Goal: Task Accomplishment & Management: Contribute content

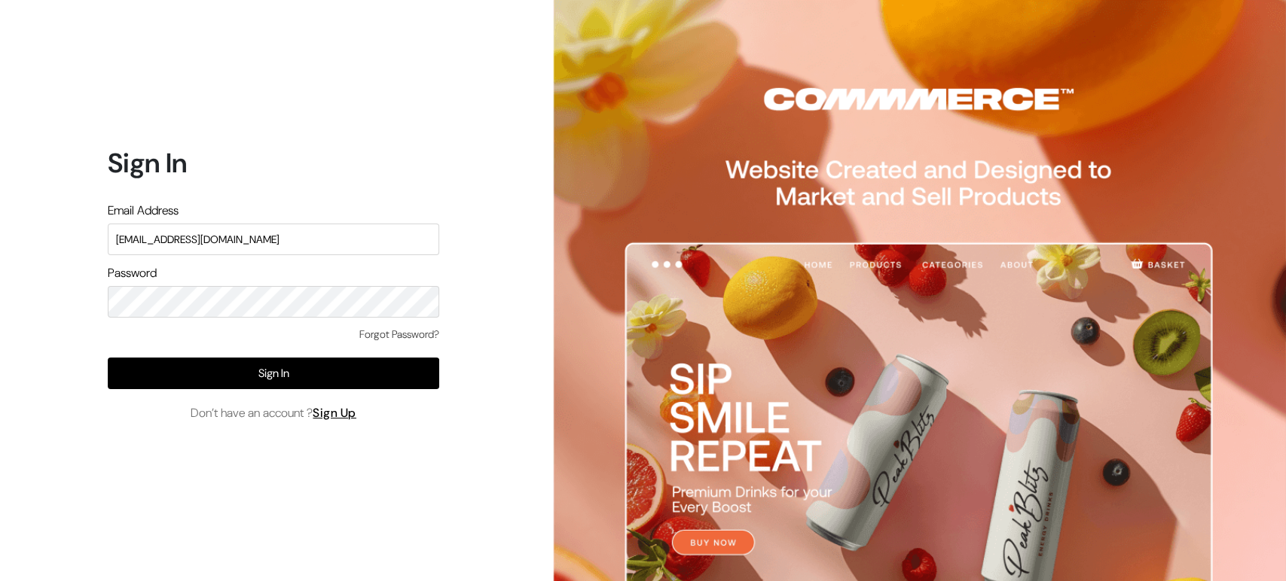
click at [377, 231] on input "[EMAIL_ADDRESS][DOMAIN_NAME]" at bounding box center [273, 240] width 331 height 32
type input "[EMAIL_ADDRESS][DOMAIN_NAME]"
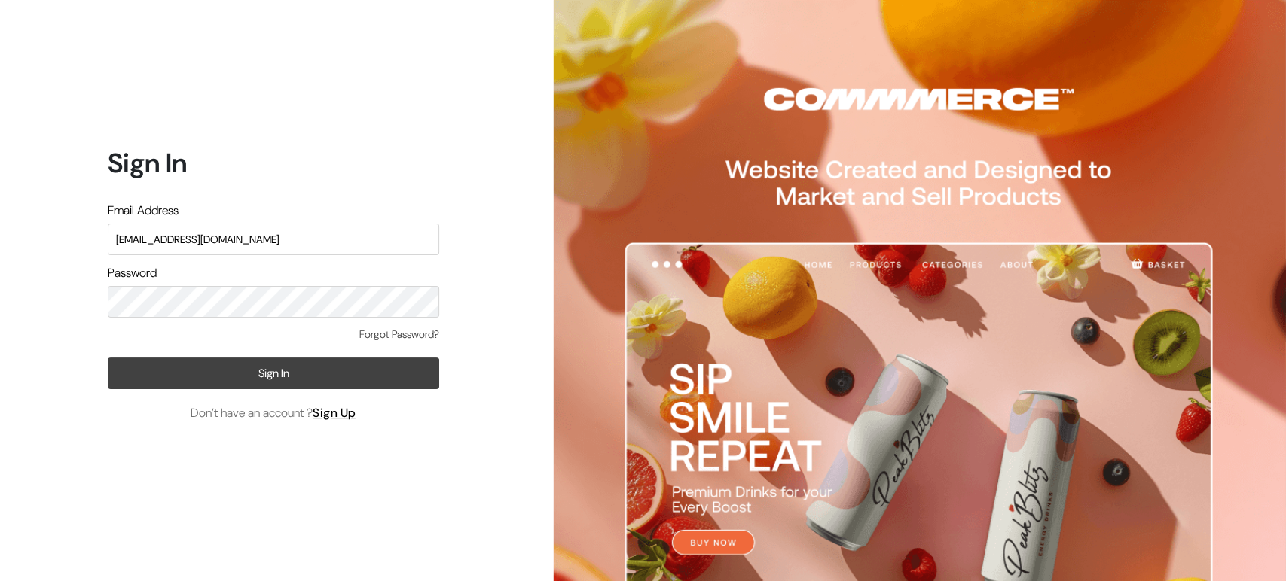
click at [311, 365] on button "Sign In" at bounding box center [273, 374] width 331 height 32
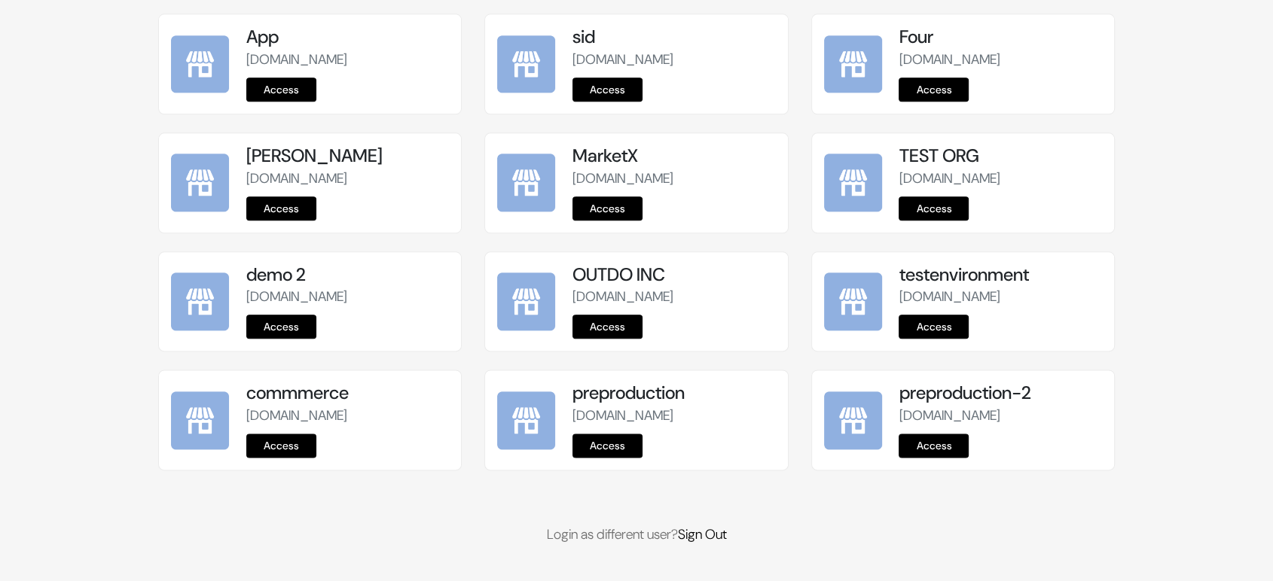
scroll to position [1881, 0]
click at [935, 440] on link "Access" at bounding box center [933, 446] width 70 height 24
click at [602, 443] on link "Access" at bounding box center [607, 446] width 70 height 24
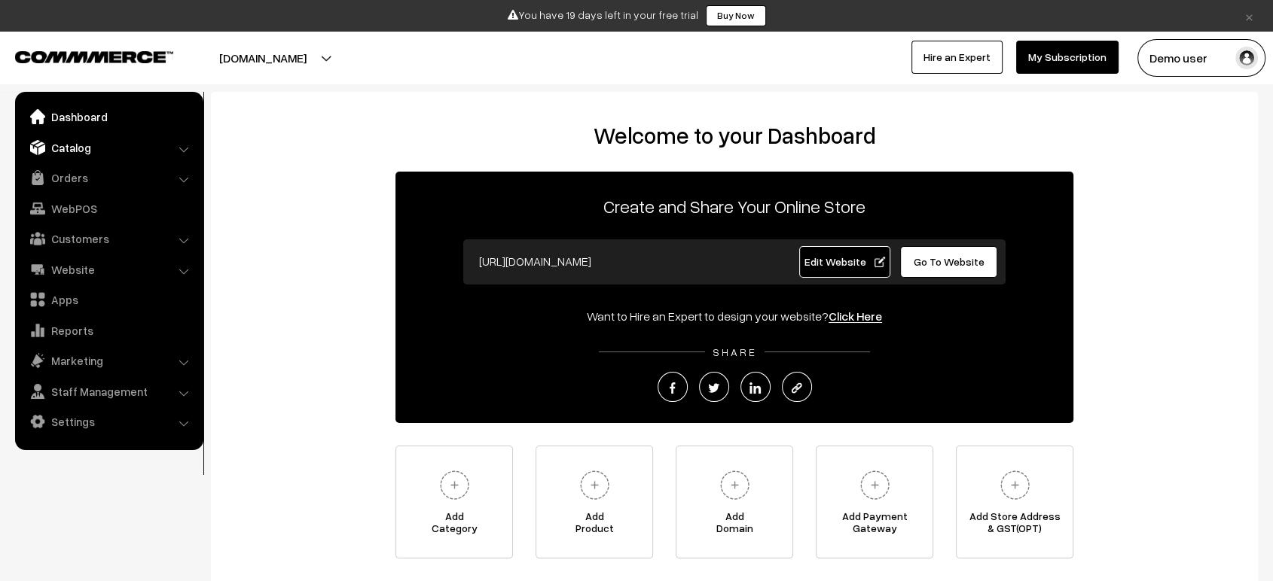
click at [51, 146] on link "Catalog" at bounding box center [108, 147] width 179 height 27
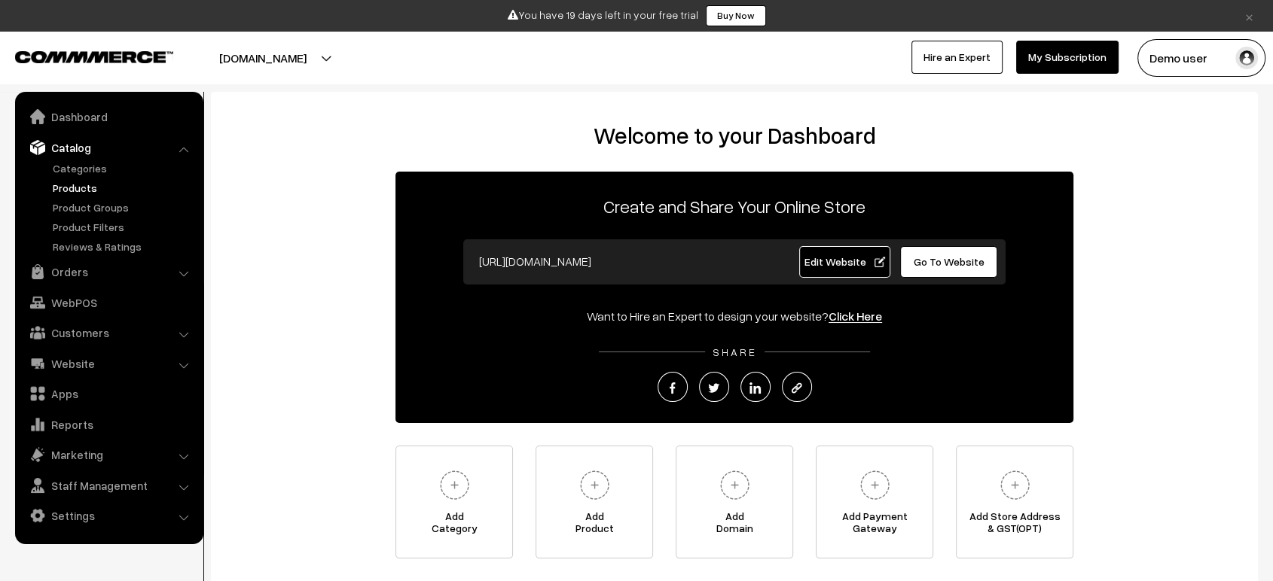
click at [95, 185] on link "Products" at bounding box center [123, 188] width 149 height 16
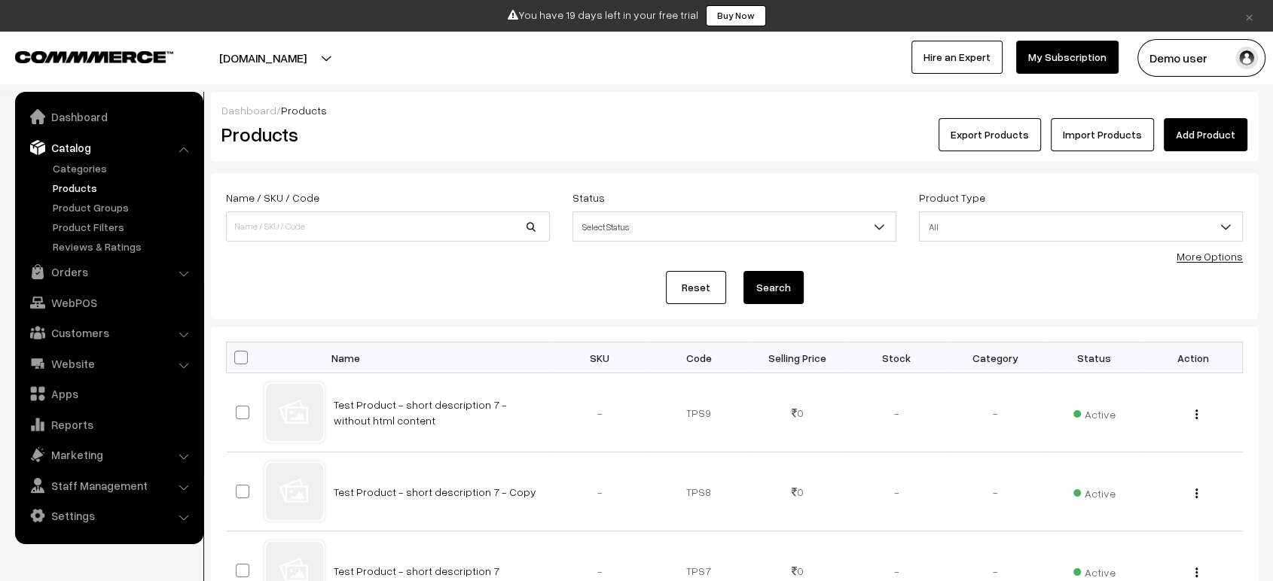
click at [1218, 142] on link "Add Product" at bounding box center [1206, 134] width 84 height 33
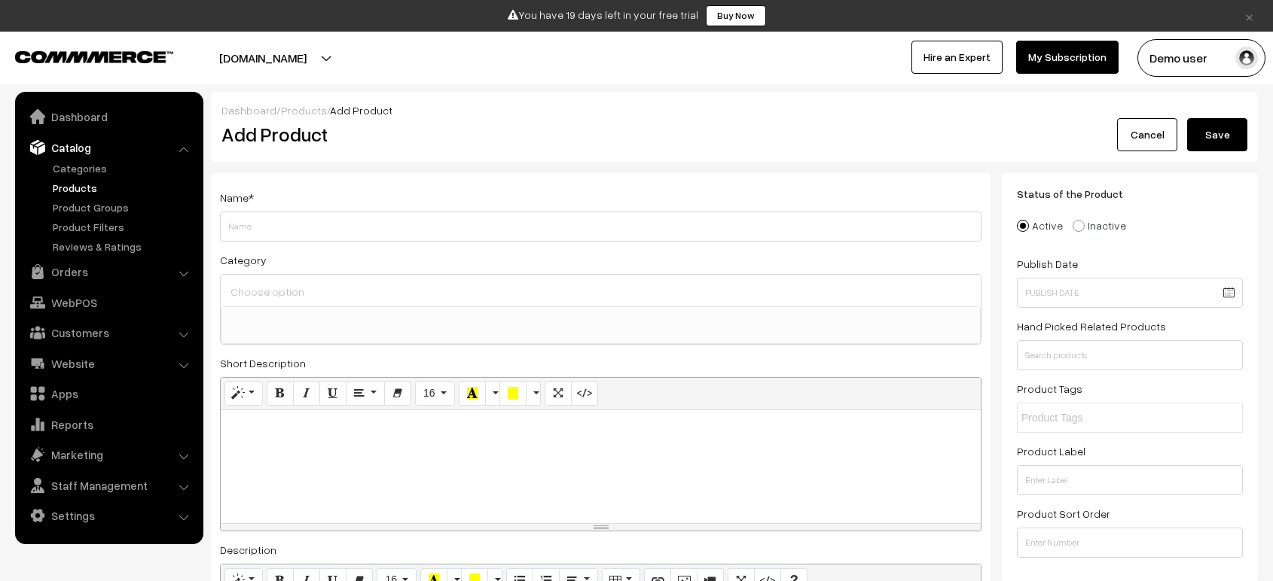
select select
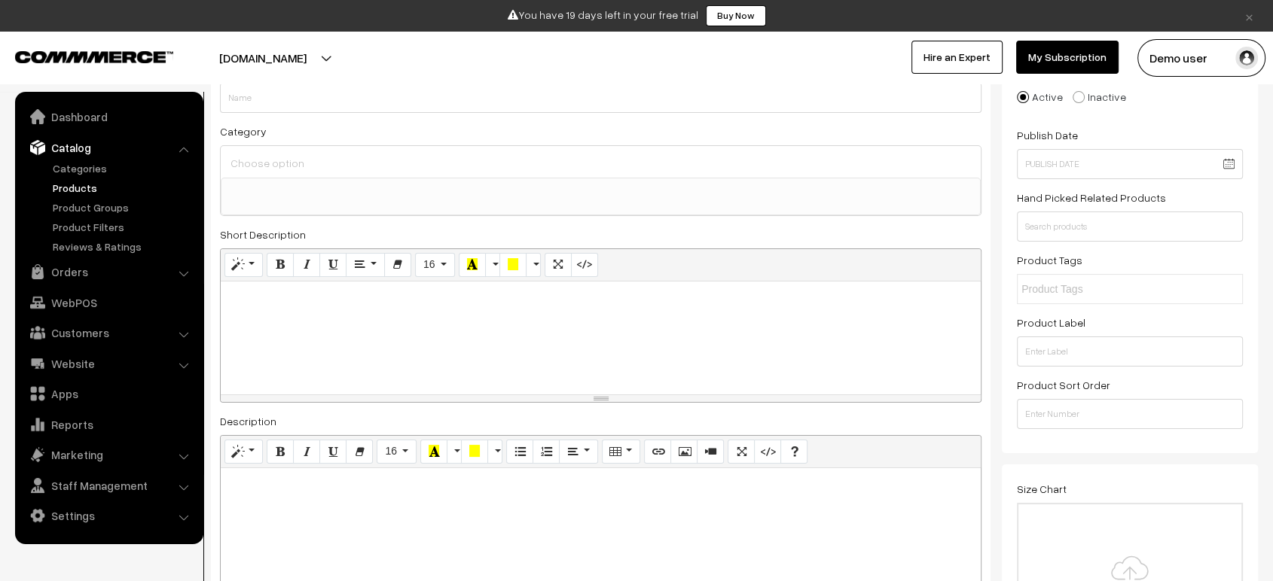
scroll to position [133, 0]
click at [548, 323] on div at bounding box center [601, 334] width 760 height 113
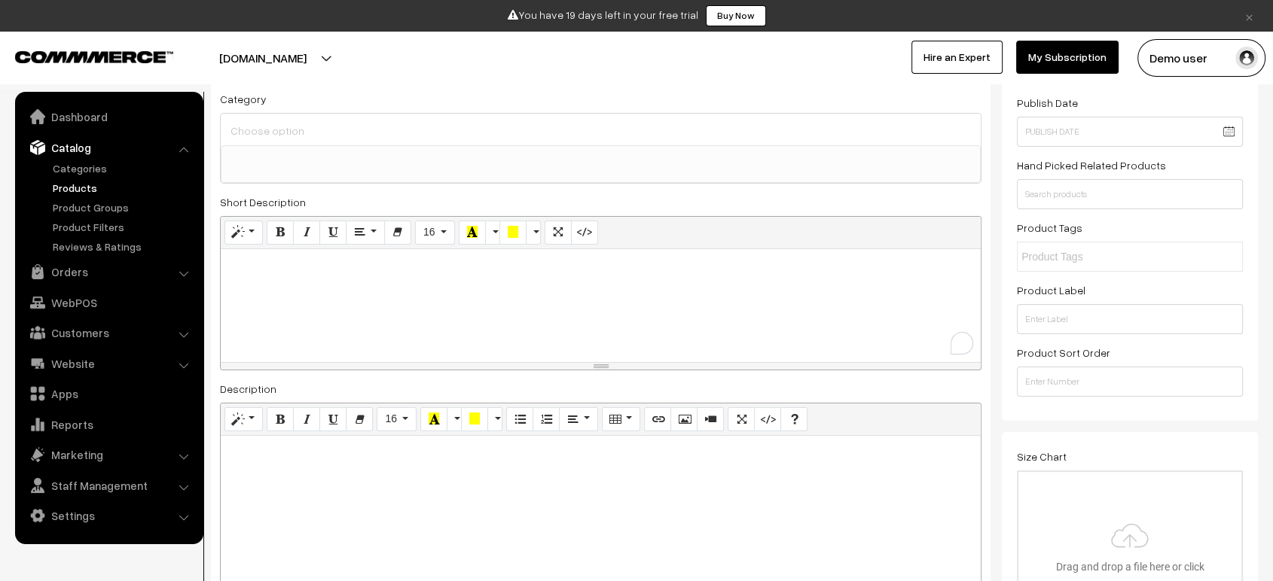
scroll to position [163, 0]
click at [613, 316] on div "To enrich screen reader interactions, please activate Accessibility in Grammarl…" at bounding box center [601, 304] width 760 height 113
click at [585, 233] on icon "Code View" at bounding box center [584, 230] width 11 height 12
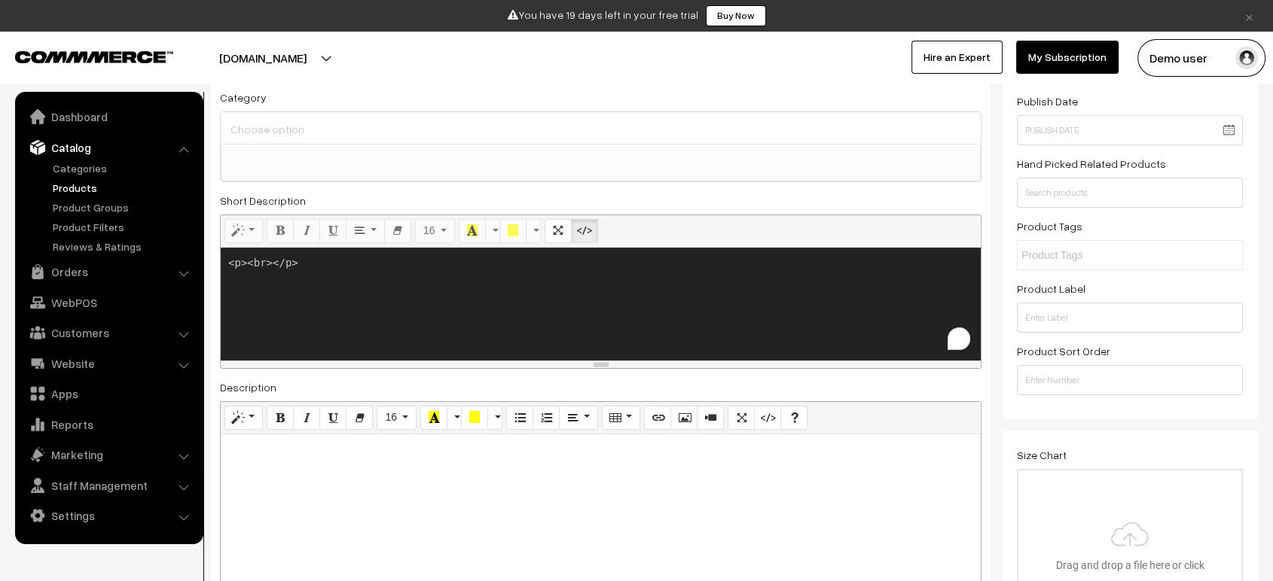
click at [474, 258] on textarea "<p><br></p>" at bounding box center [601, 304] width 760 height 113
paste textarea "DemoUser#32!"
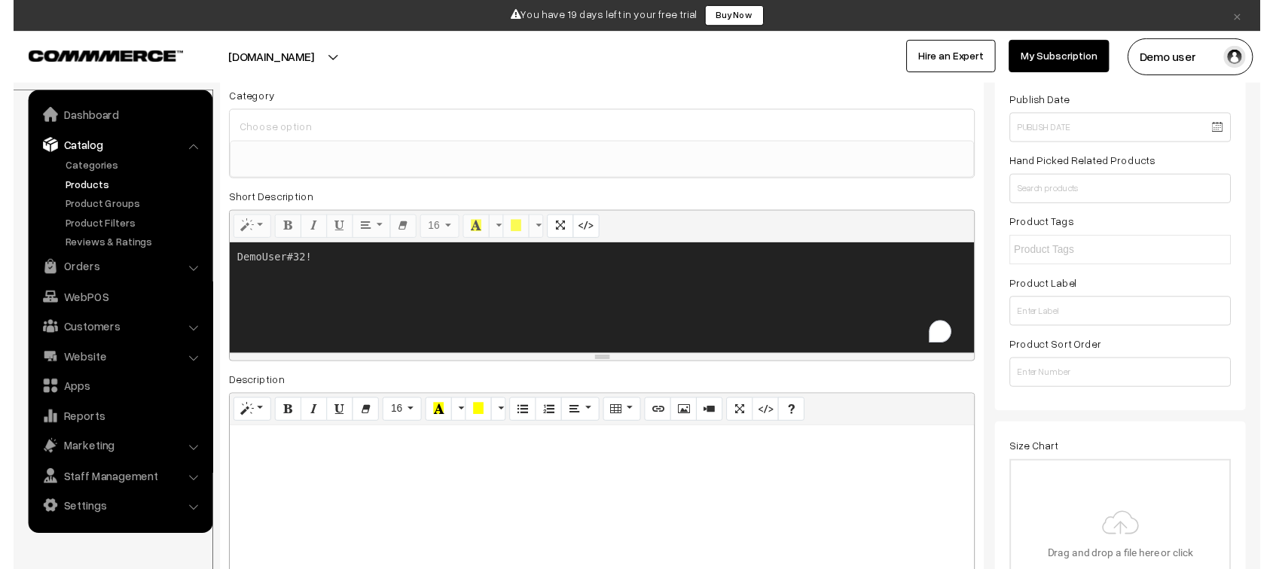
scroll to position [2, 0]
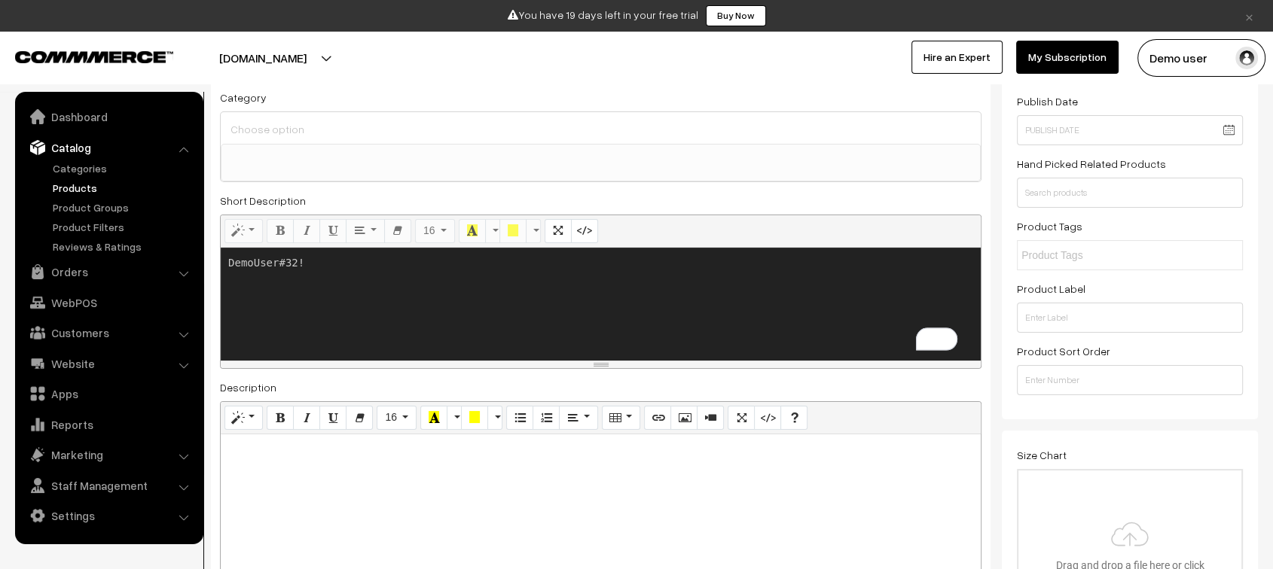
type textarea "<p><br></p>"
click at [580, 236] on icon "Code View" at bounding box center [584, 230] width 11 height 12
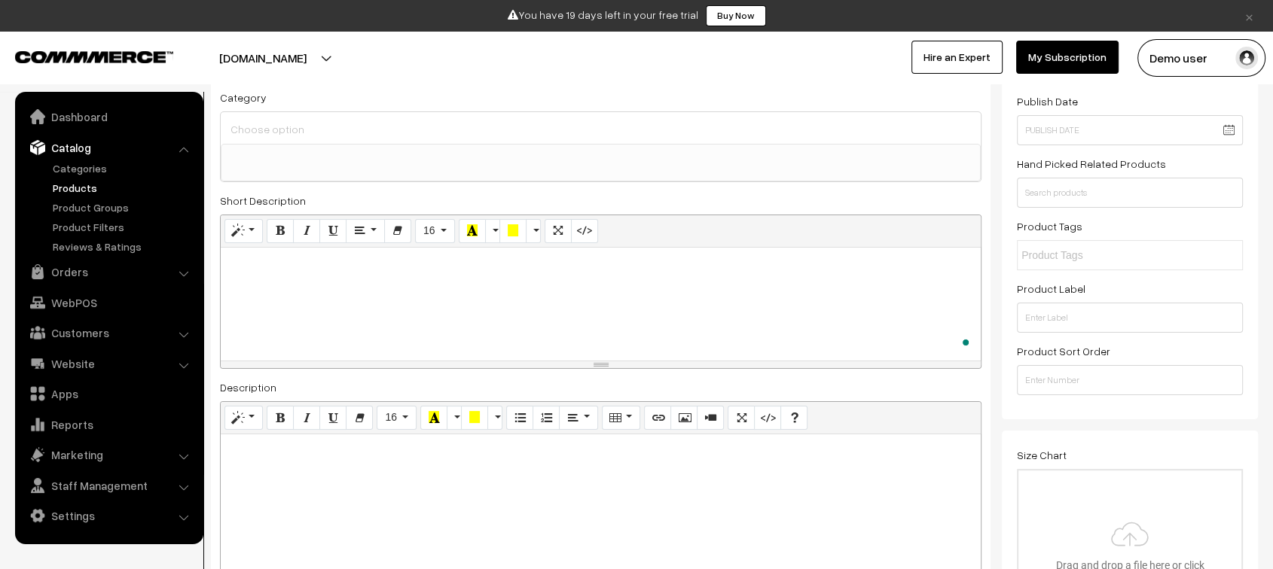
click at [649, 187] on div "Name * Category ELASTIC 1 Sweatshirts Men's SHAWL U NECK U NECK > Tank - Tops U…" at bounding box center [600, 333] width 779 height 645
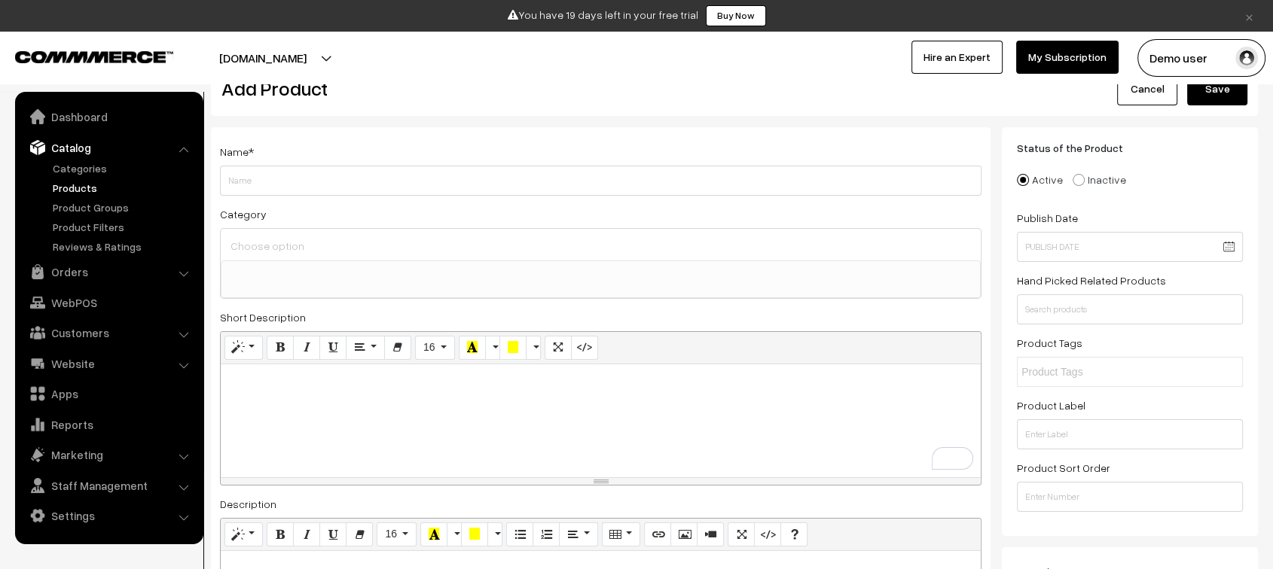
scroll to position [123, 0]
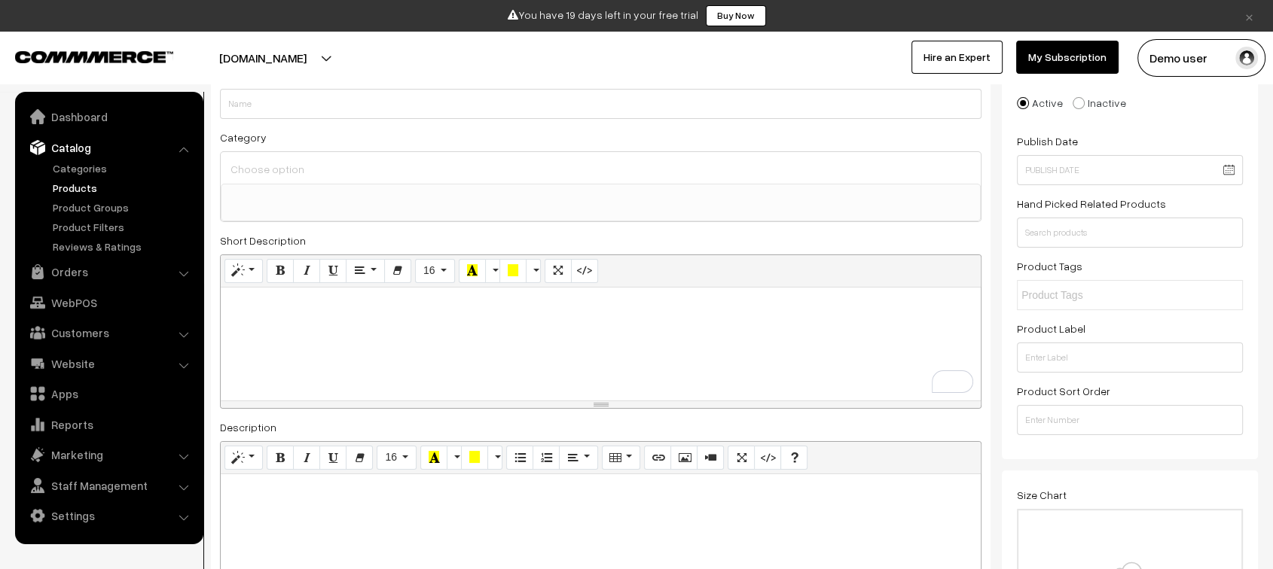
click at [453, 310] on p "To enrich screen reader interactions, please activate Accessibility in Grammarl…" at bounding box center [600, 304] width 745 height 18
click at [527, 340] on div "To enrich screen reader interactions, please activate Accessibility in Grammarl…" at bounding box center [601, 344] width 760 height 113
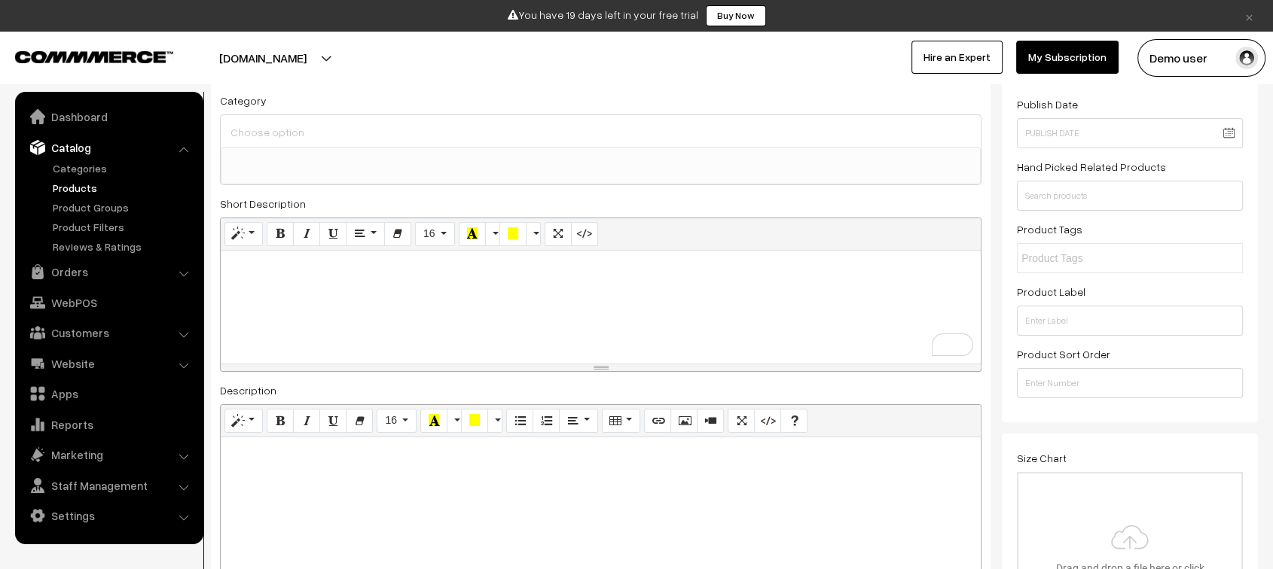
scroll to position [163, 0]
click at [609, 344] on div "To enrich screen reader interactions, please activate Accessibility in Grammarl…" at bounding box center [601, 304] width 760 height 113
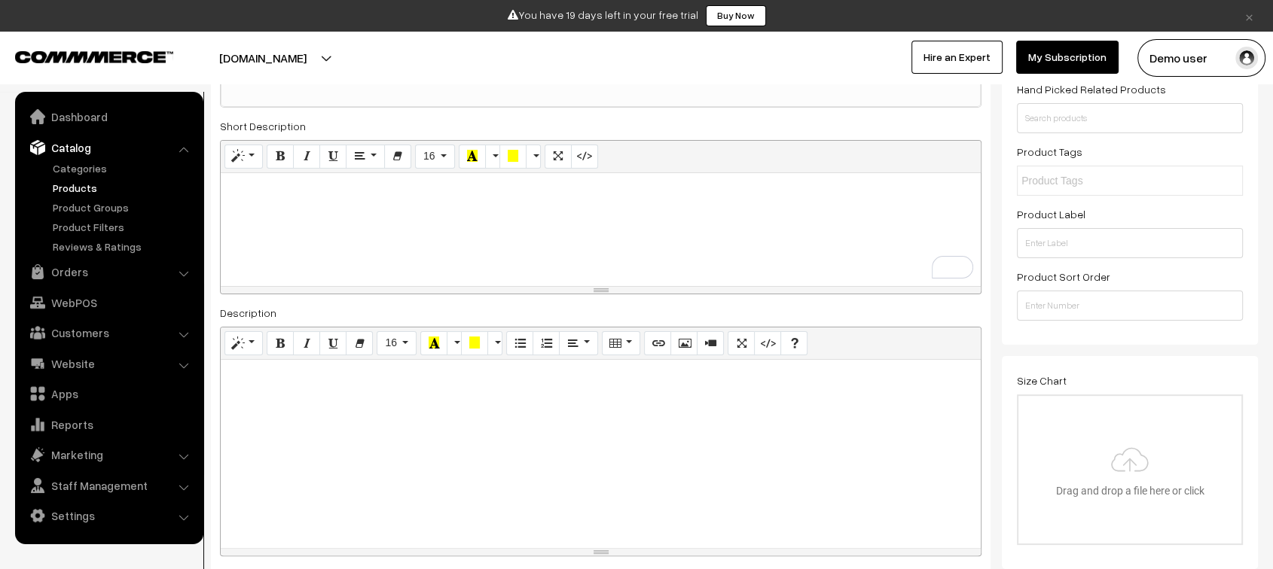
scroll to position [240, 0]
click at [593, 224] on div "To enrich screen reader interactions, please activate Accessibility in Grammarl…" at bounding box center [601, 226] width 760 height 113
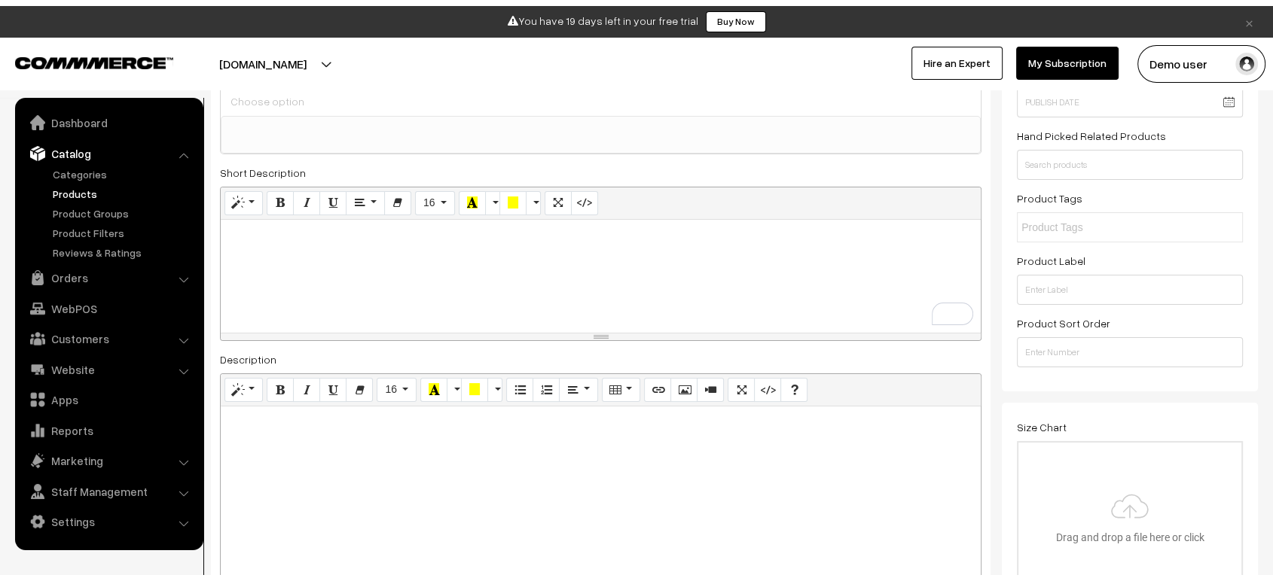
scroll to position [92, 0]
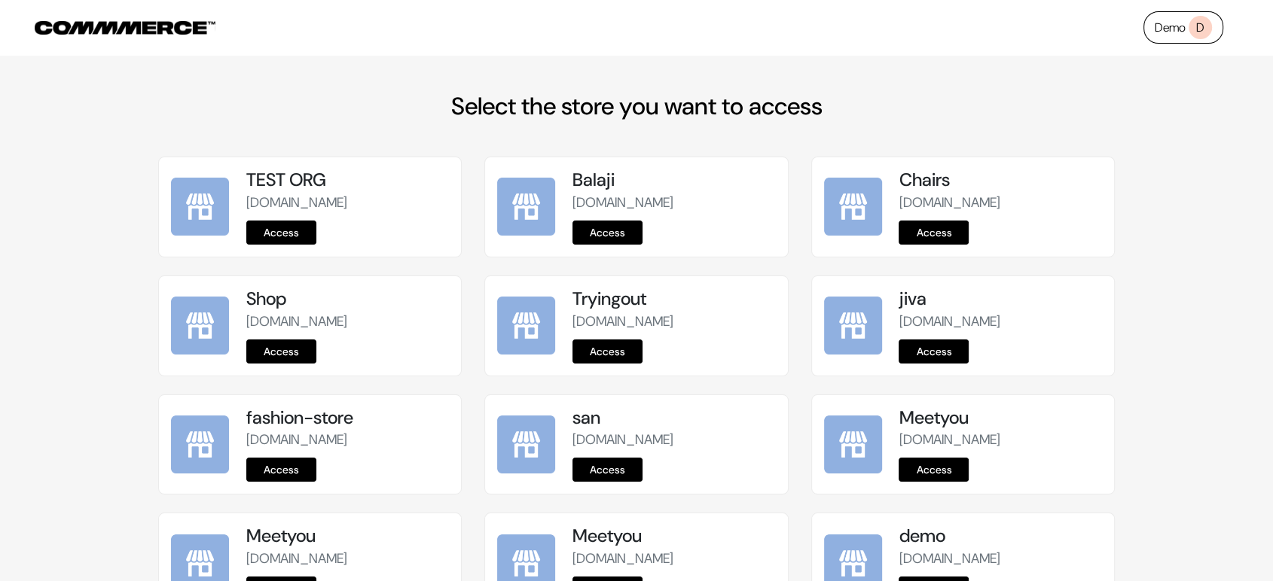
click at [275, 230] on link "Access" at bounding box center [281, 233] width 70 height 24
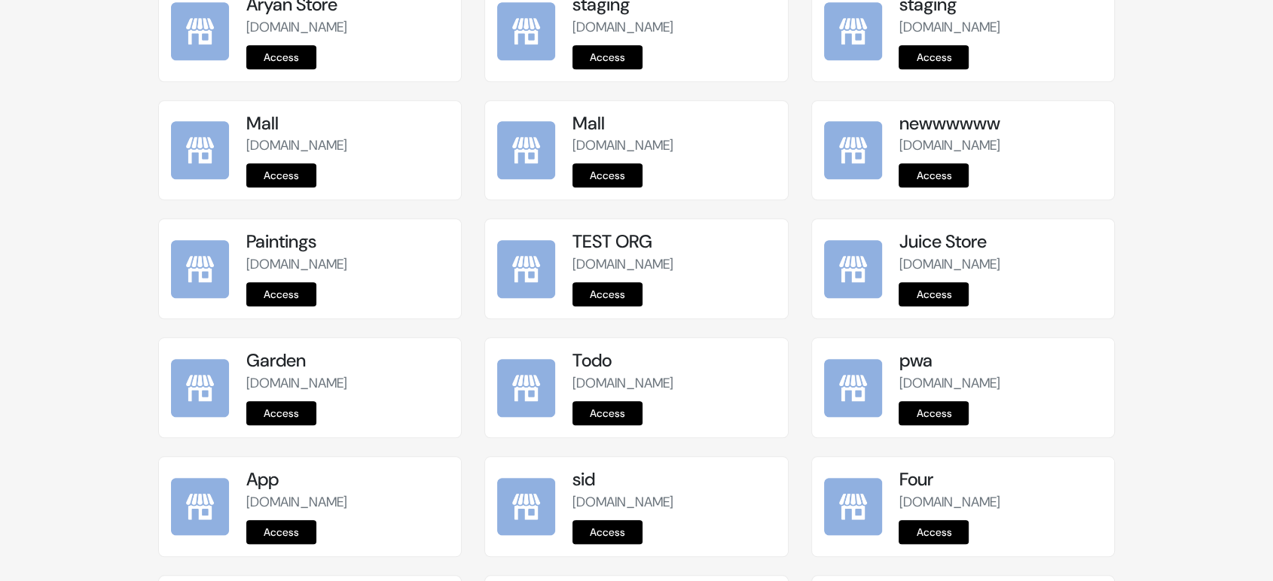
scroll to position [1881, 0]
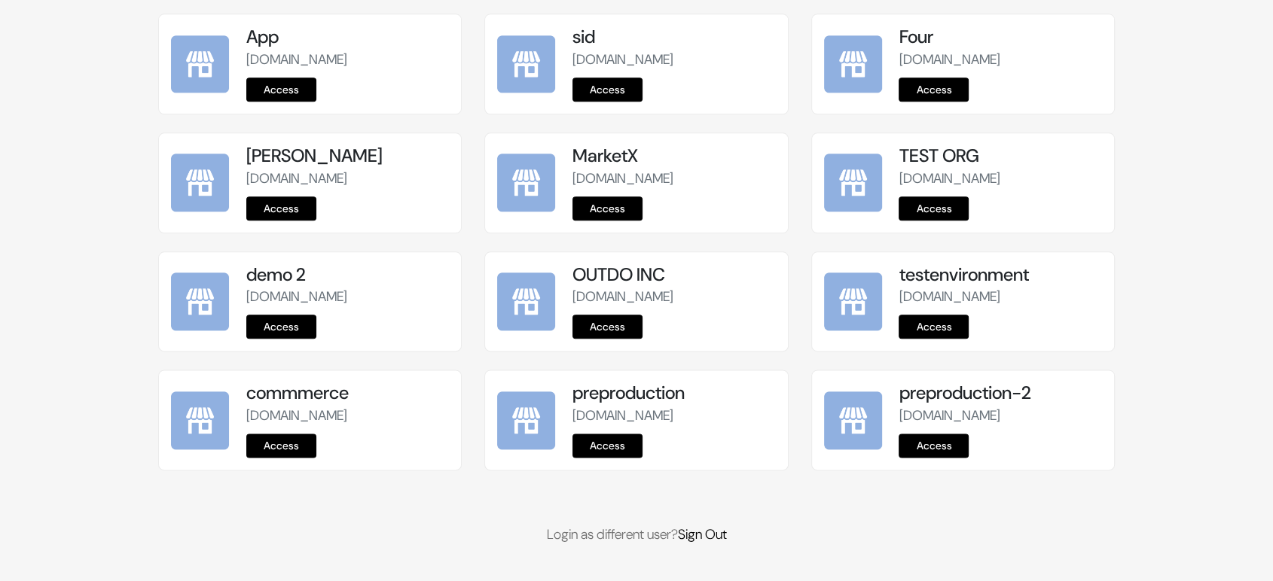
click at [614, 450] on link "Access" at bounding box center [607, 446] width 70 height 24
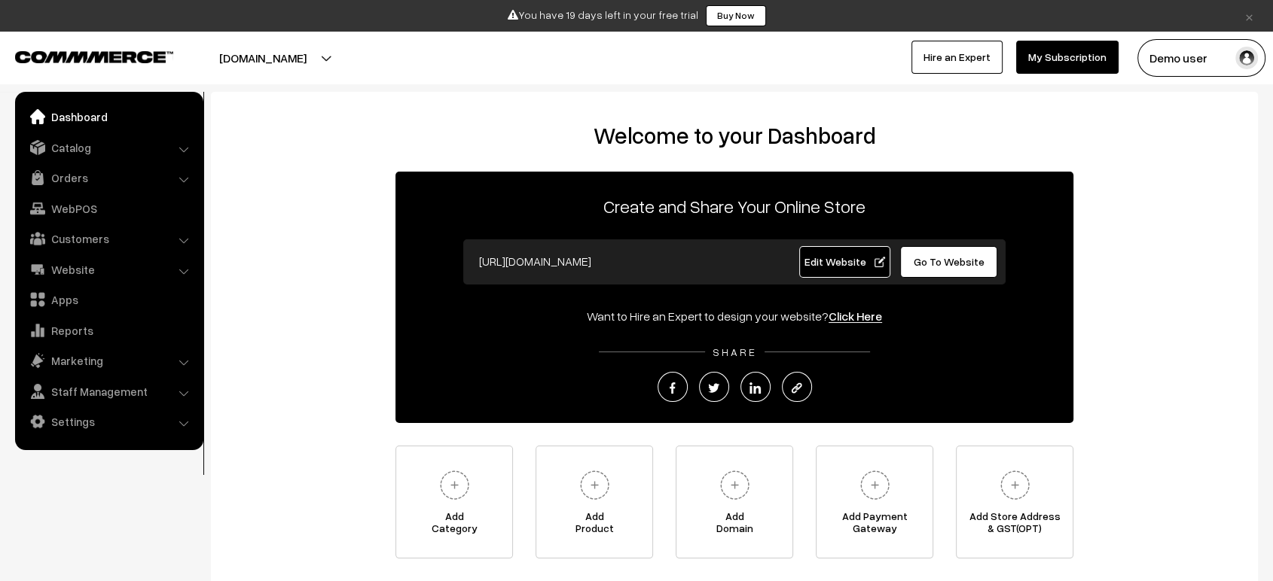
drag, startPoint x: 644, startPoint y: 258, endPoint x: 476, endPoint y: 268, distance: 168.3
click at [476, 268] on input "[URL][DOMAIN_NAME]" at bounding box center [619, 261] width 297 height 30
click at [1219, 59] on button "Demo user" at bounding box center [1201, 58] width 128 height 38
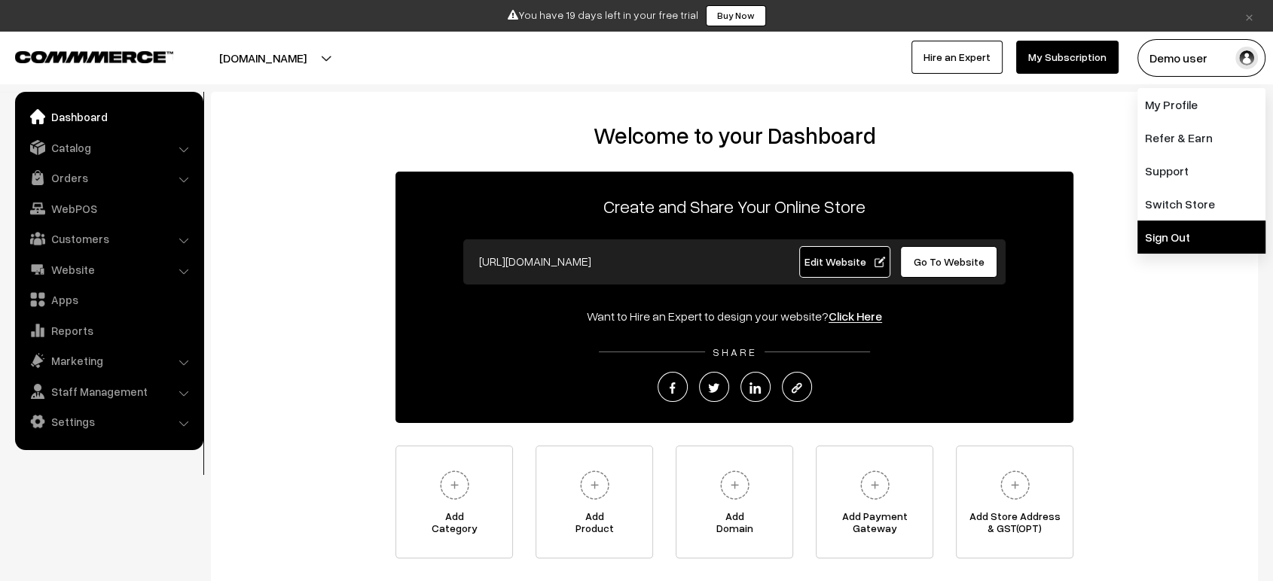
click at [1181, 236] on link "Sign Out" at bounding box center [1201, 237] width 128 height 33
